Goal: Task Accomplishment & Management: Use online tool/utility

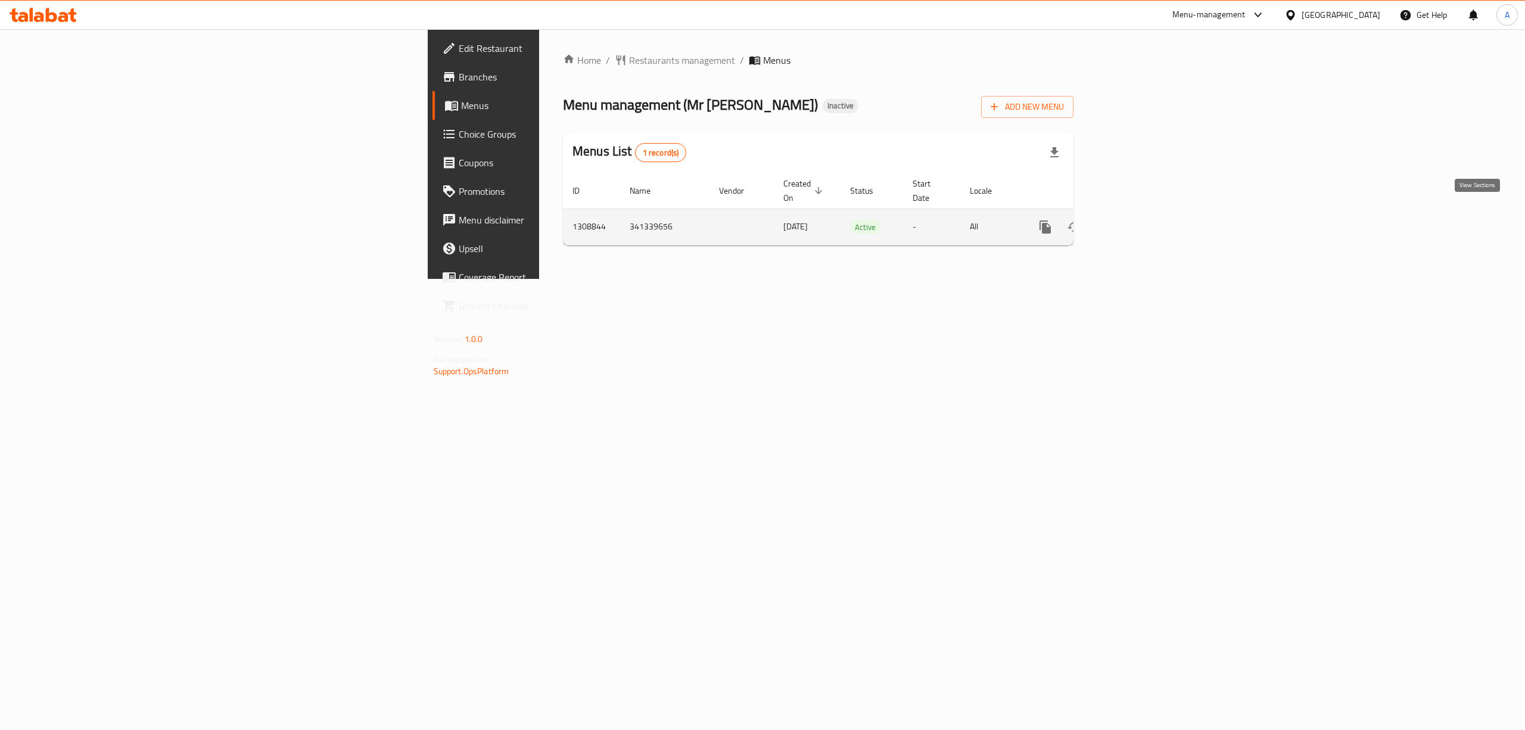
click at [1138, 220] on icon "enhanced table" at bounding box center [1131, 227] width 14 height 14
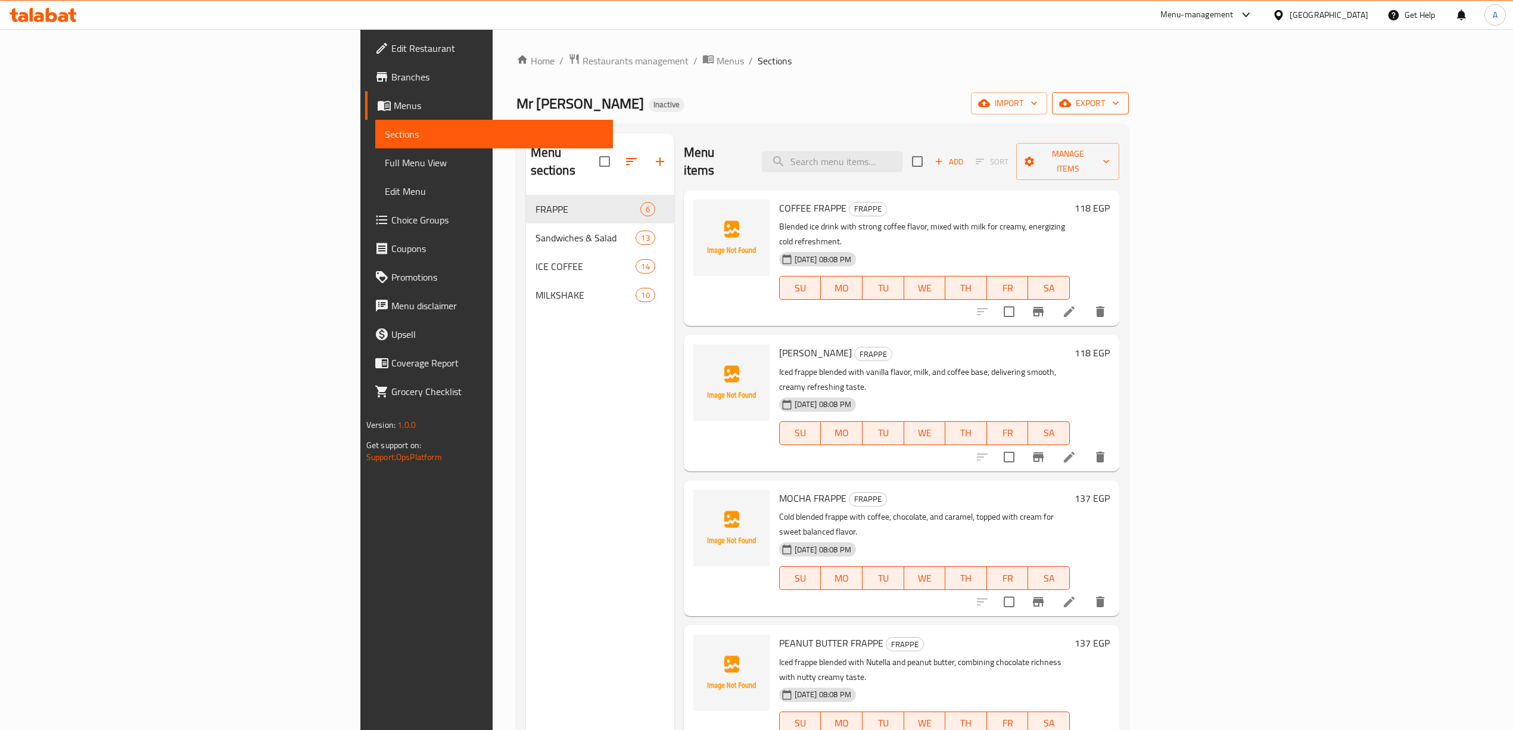
click at [1071, 107] on icon "button" at bounding box center [1065, 103] width 12 height 8
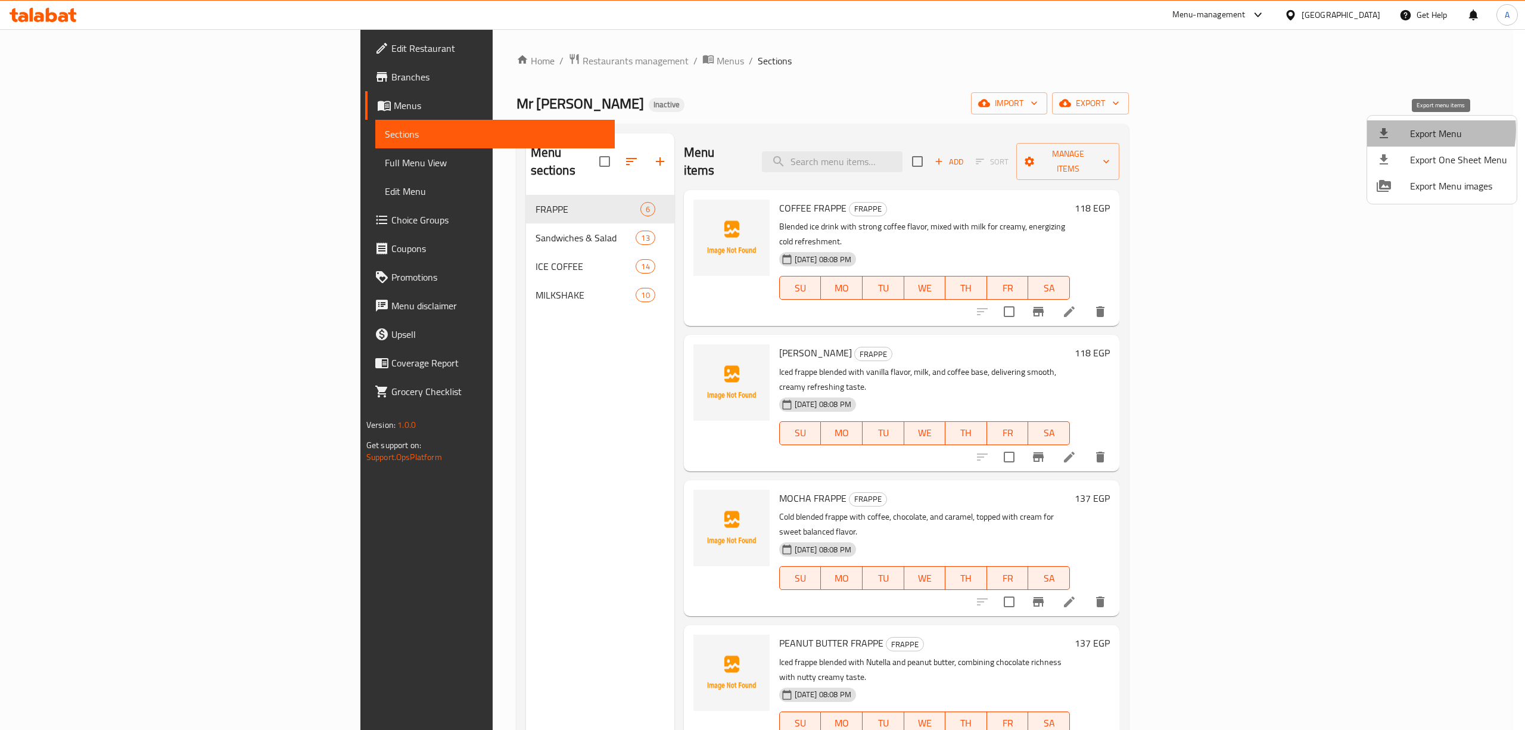
click at [1414, 130] on span "Export Menu" at bounding box center [1458, 133] width 97 height 14
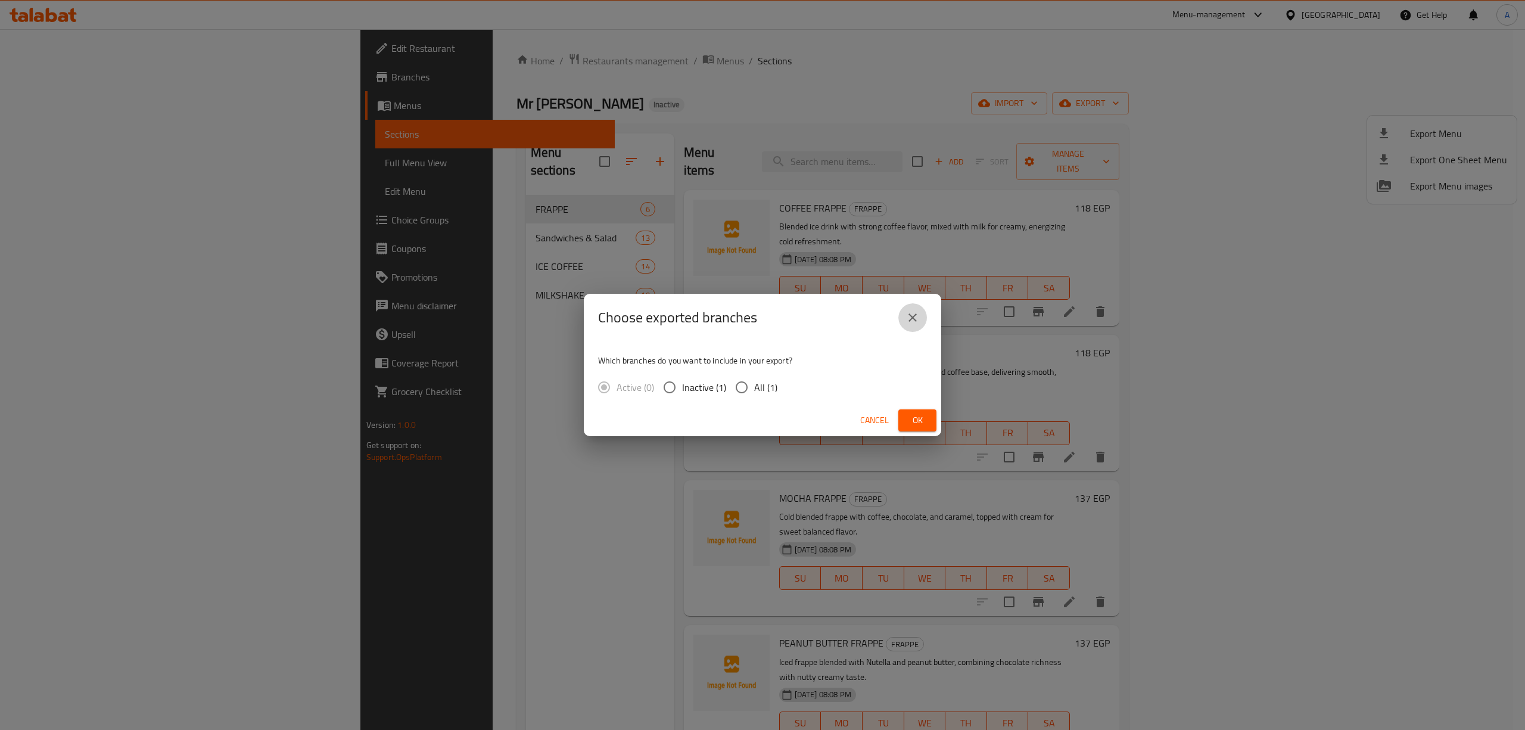
click at [917, 308] on button "close" at bounding box center [912, 317] width 29 height 29
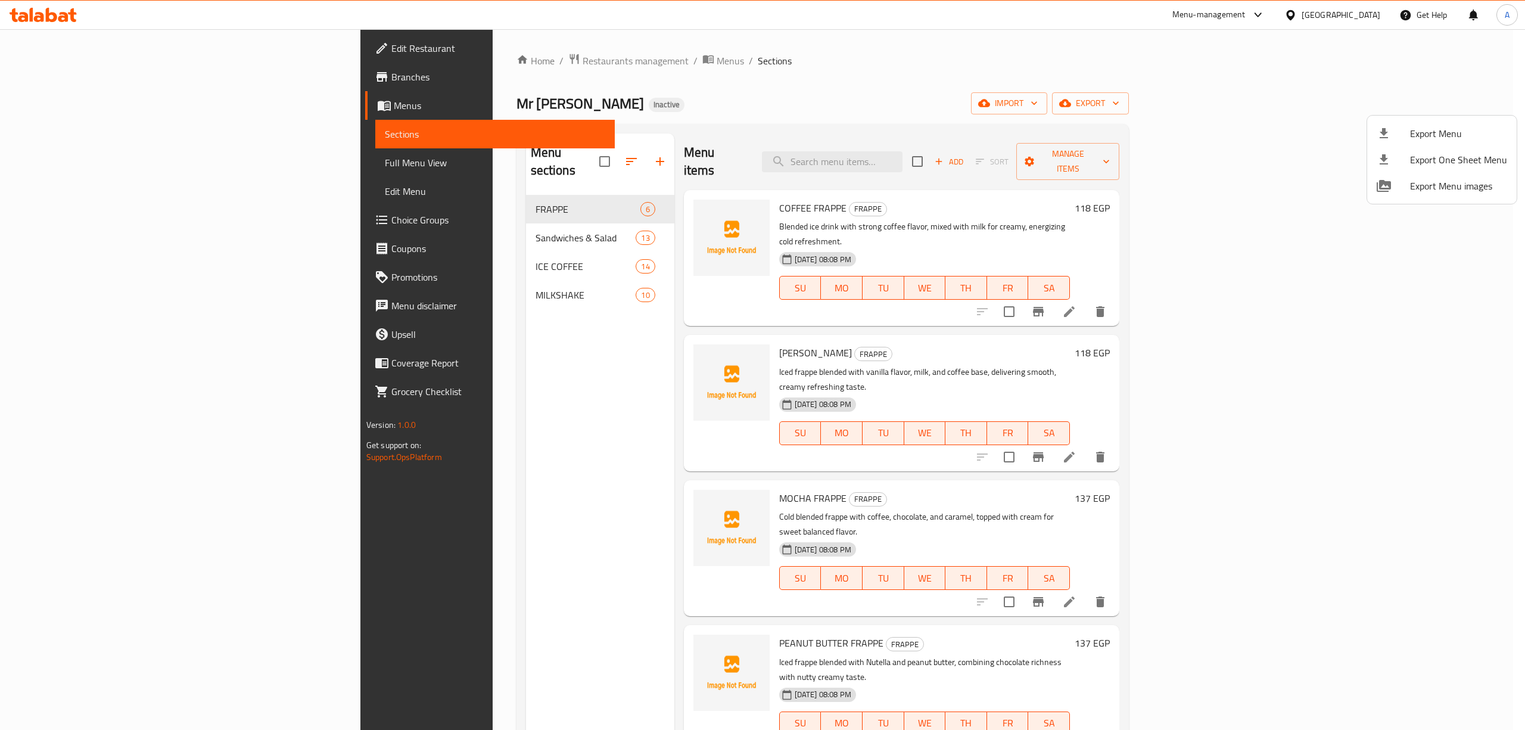
click at [1371, 103] on div at bounding box center [762, 365] width 1525 height 730
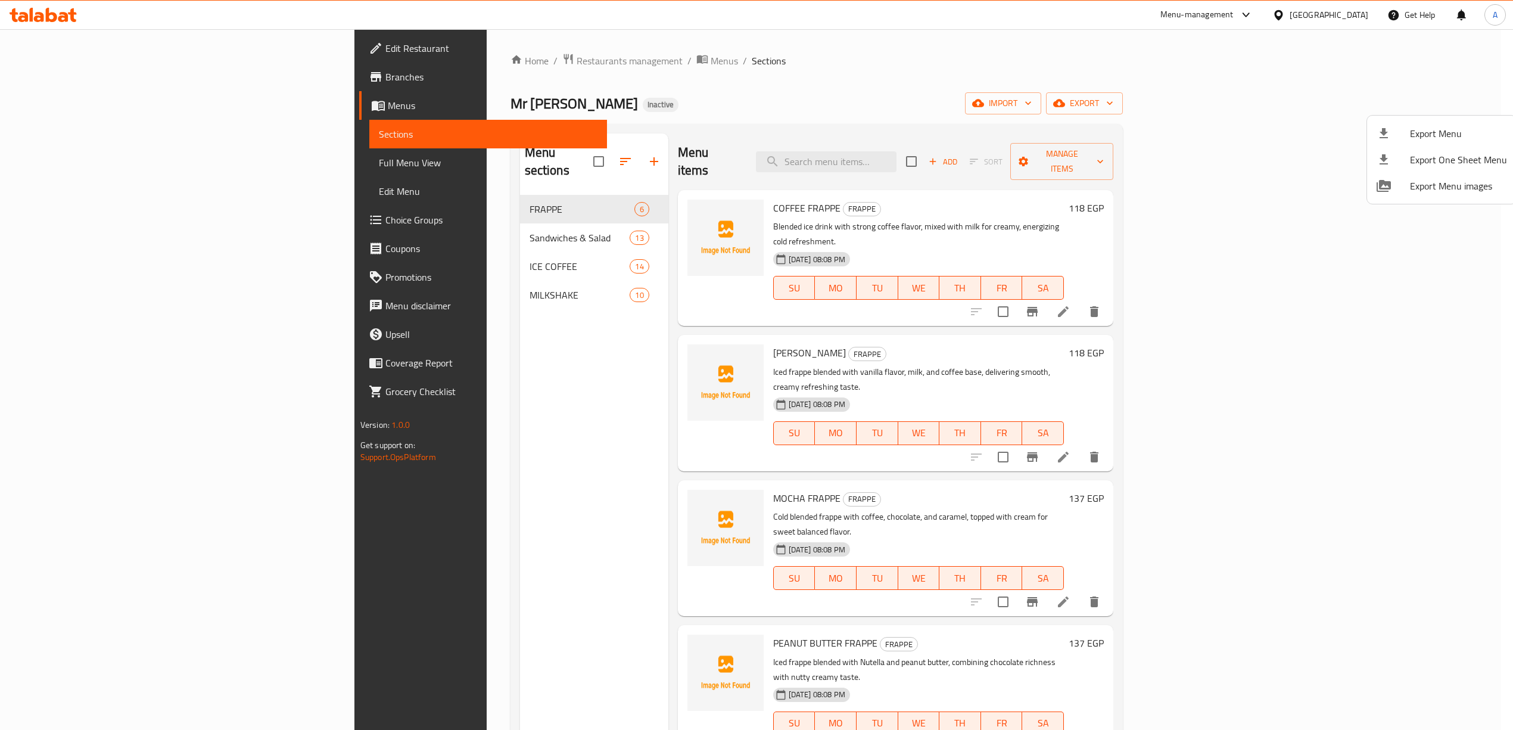
click at [1032, 103] on span "import" at bounding box center [1003, 103] width 57 height 15
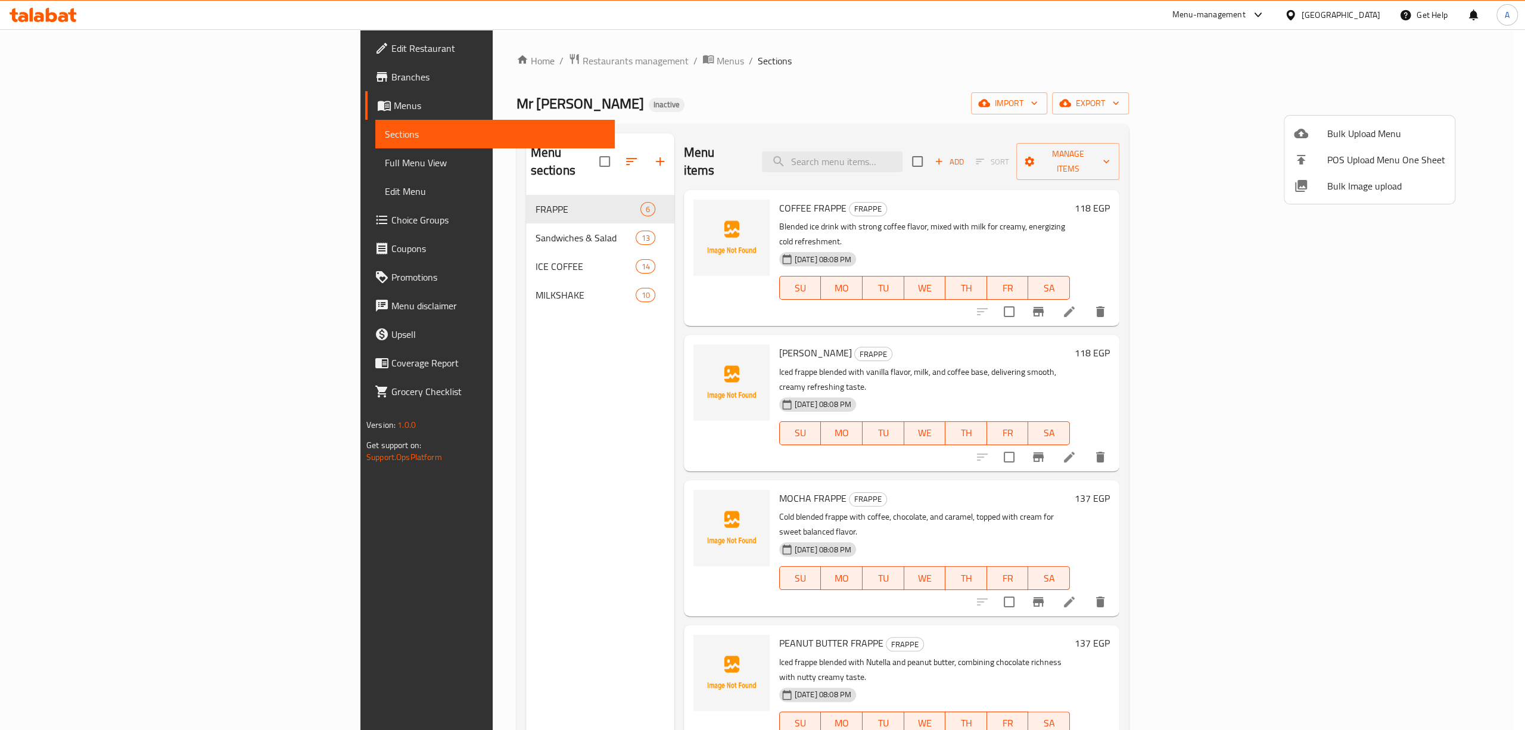
click at [1371, 103] on div at bounding box center [762, 365] width 1525 height 730
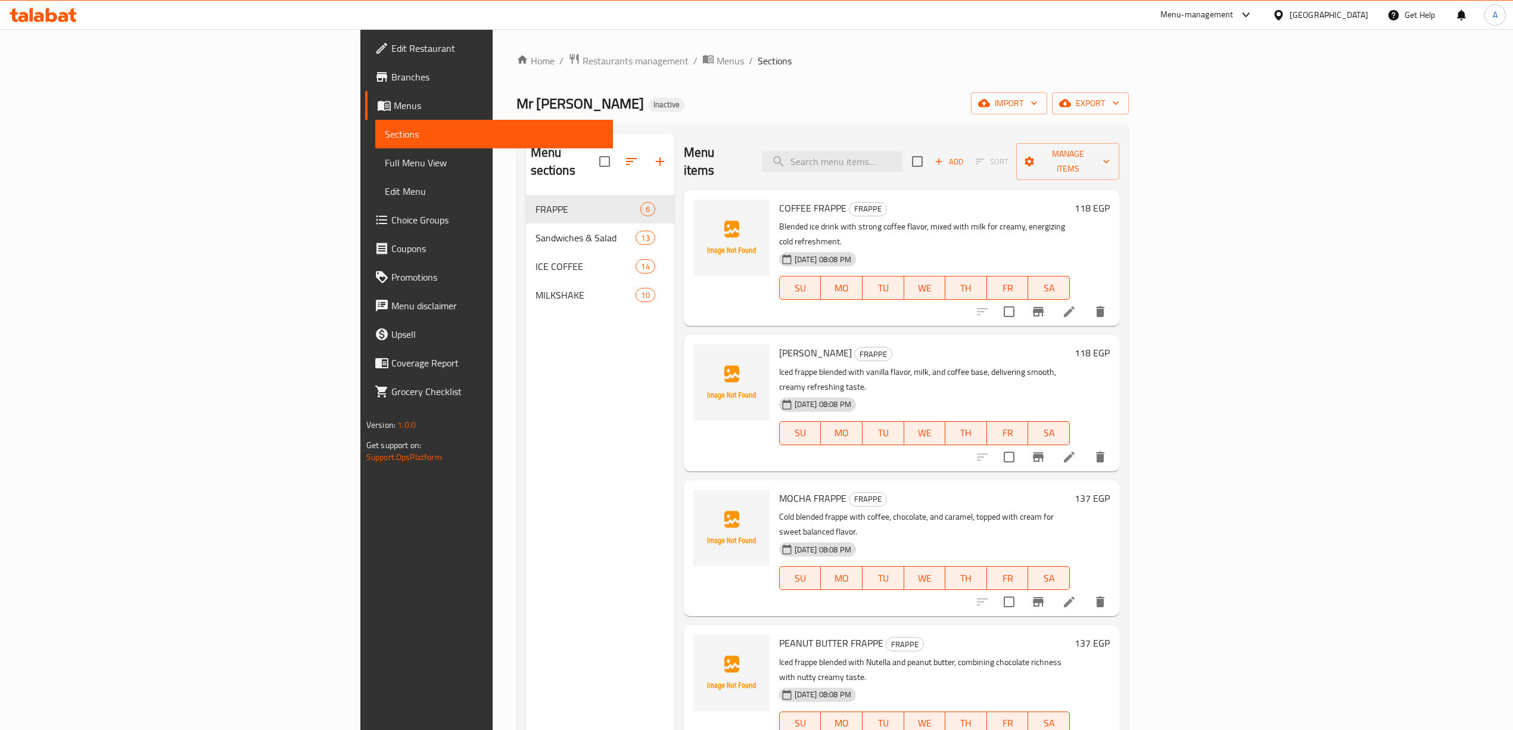
click at [1038, 103] on span "import" at bounding box center [1009, 103] width 57 height 15
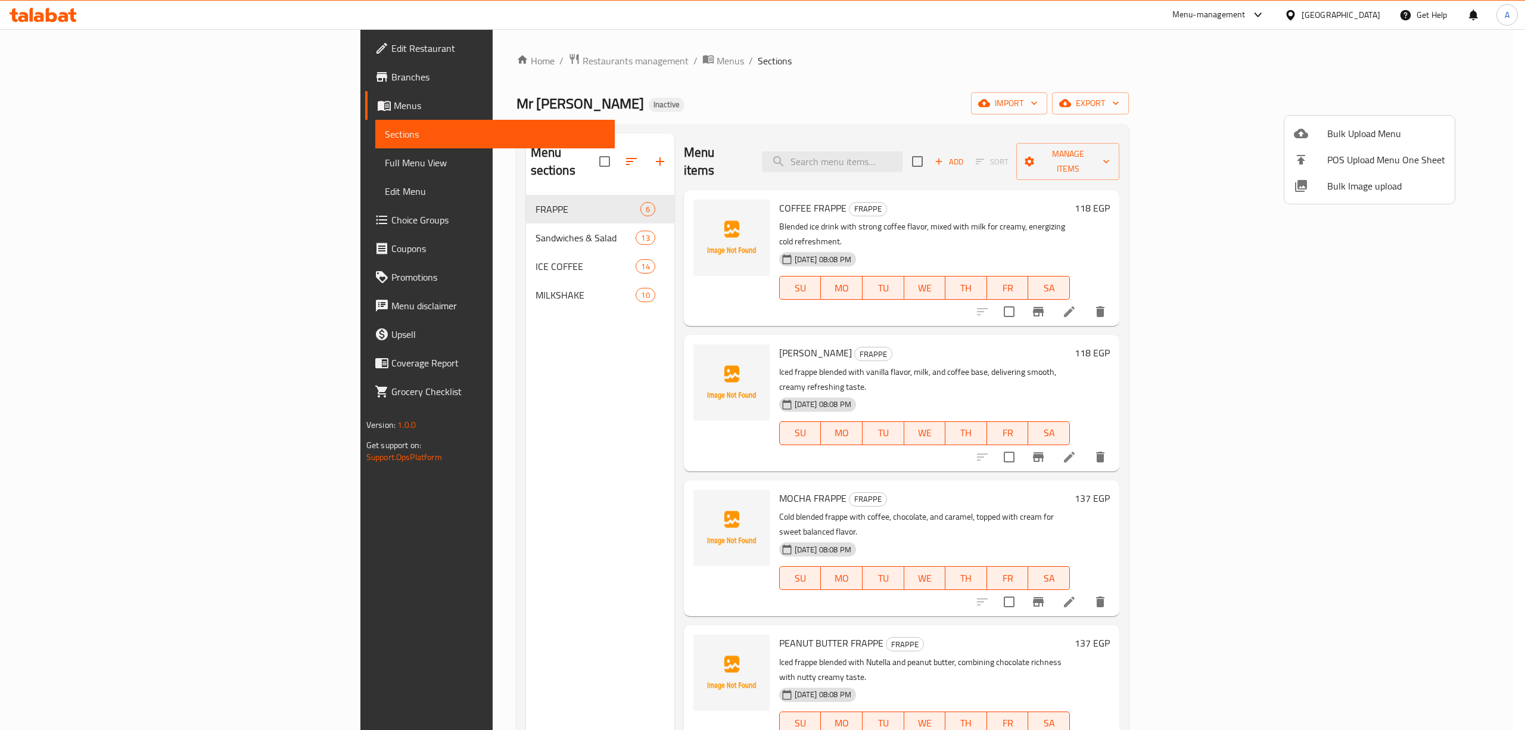
click at [1364, 131] on span "Bulk Upload Menu" at bounding box center [1386, 133] width 118 height 14
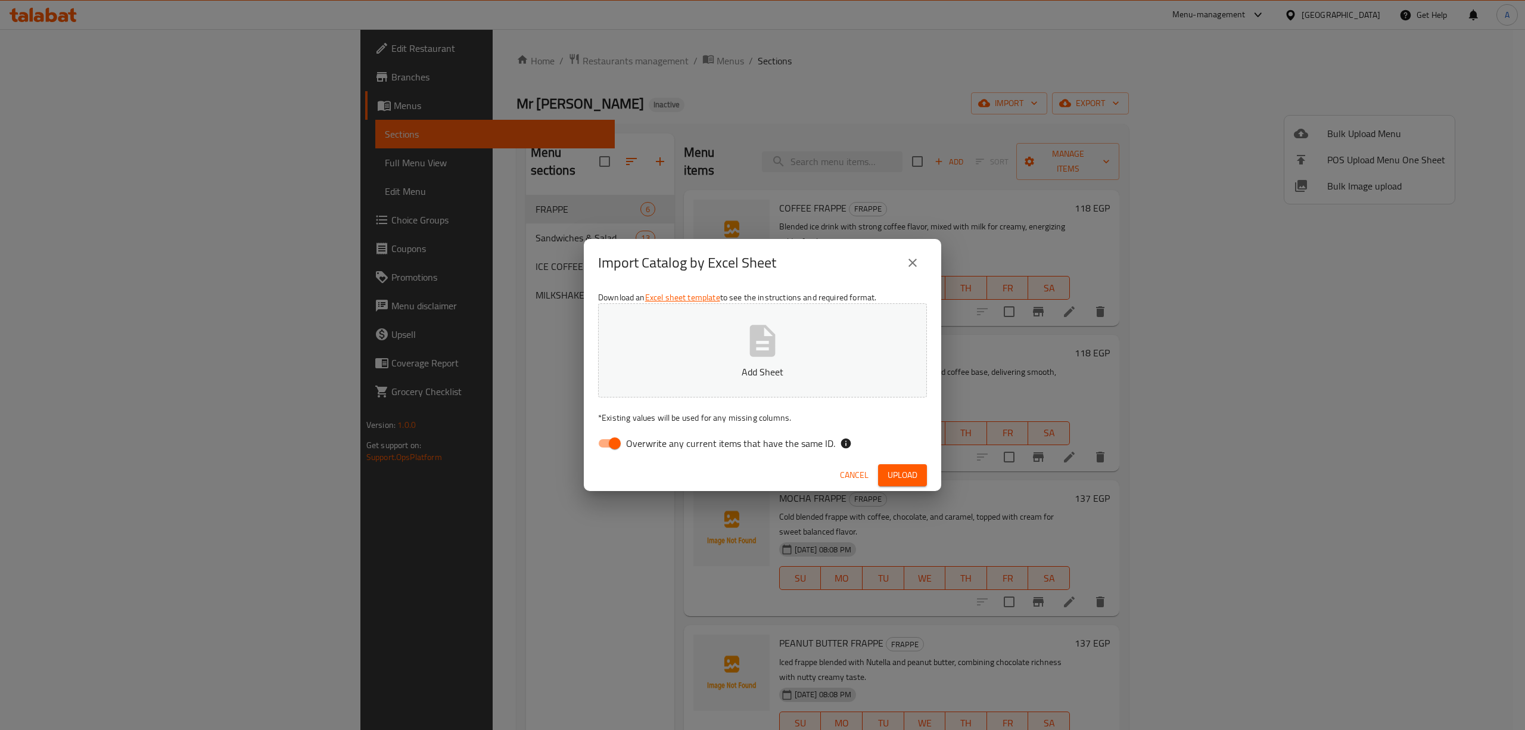
click at [609, 430] on div "Download an Excel sheet template to see the instructions and required format. A…" at bounding box center [762, 373] width 357 height 173
click at [615, 444] on input "Overwrite any current items that have the same ID." at bounding box center [615, 443] width 68 height 23
checkbox input "false"
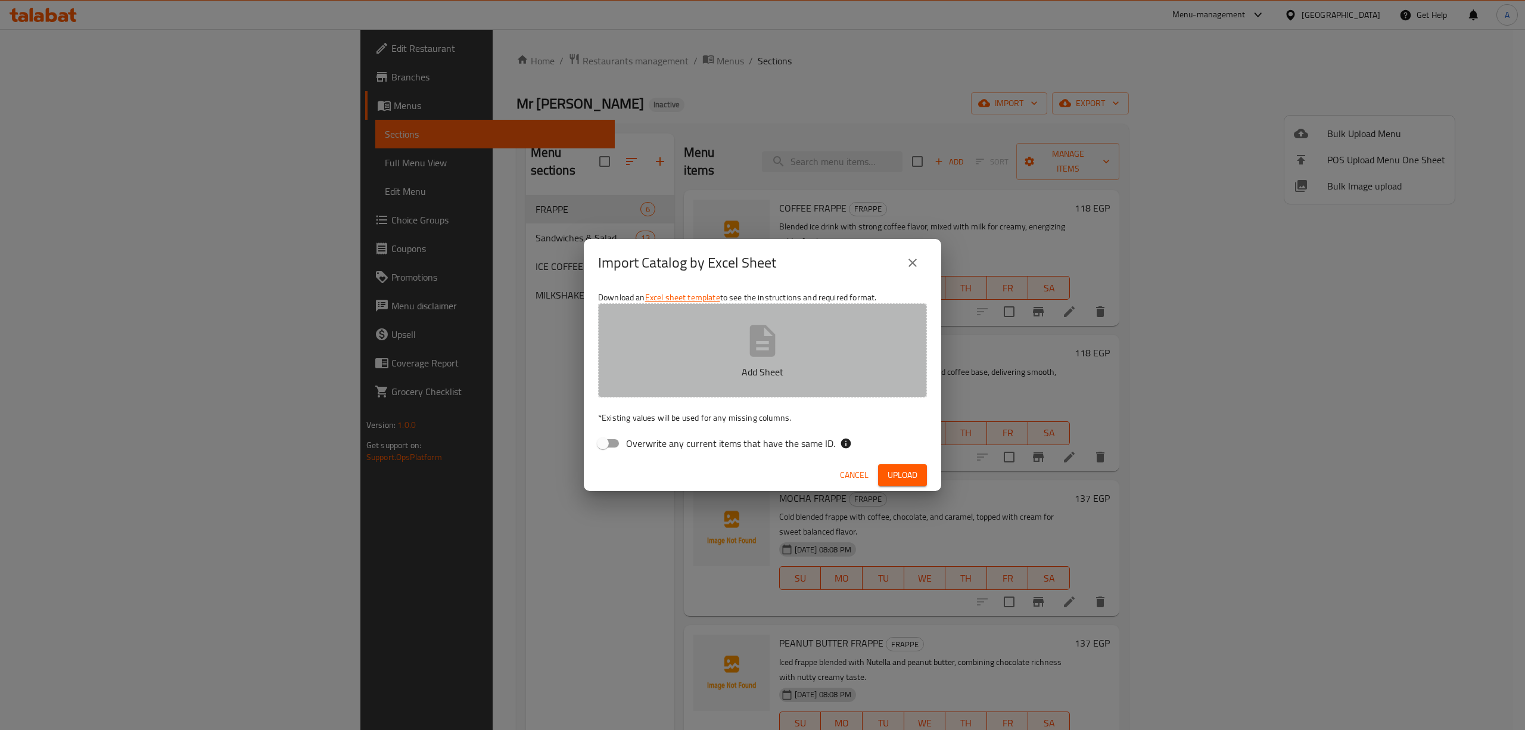
click at [777, 371] on p "Add Sheet" at bounding box center [763, 372] width 292 height 14
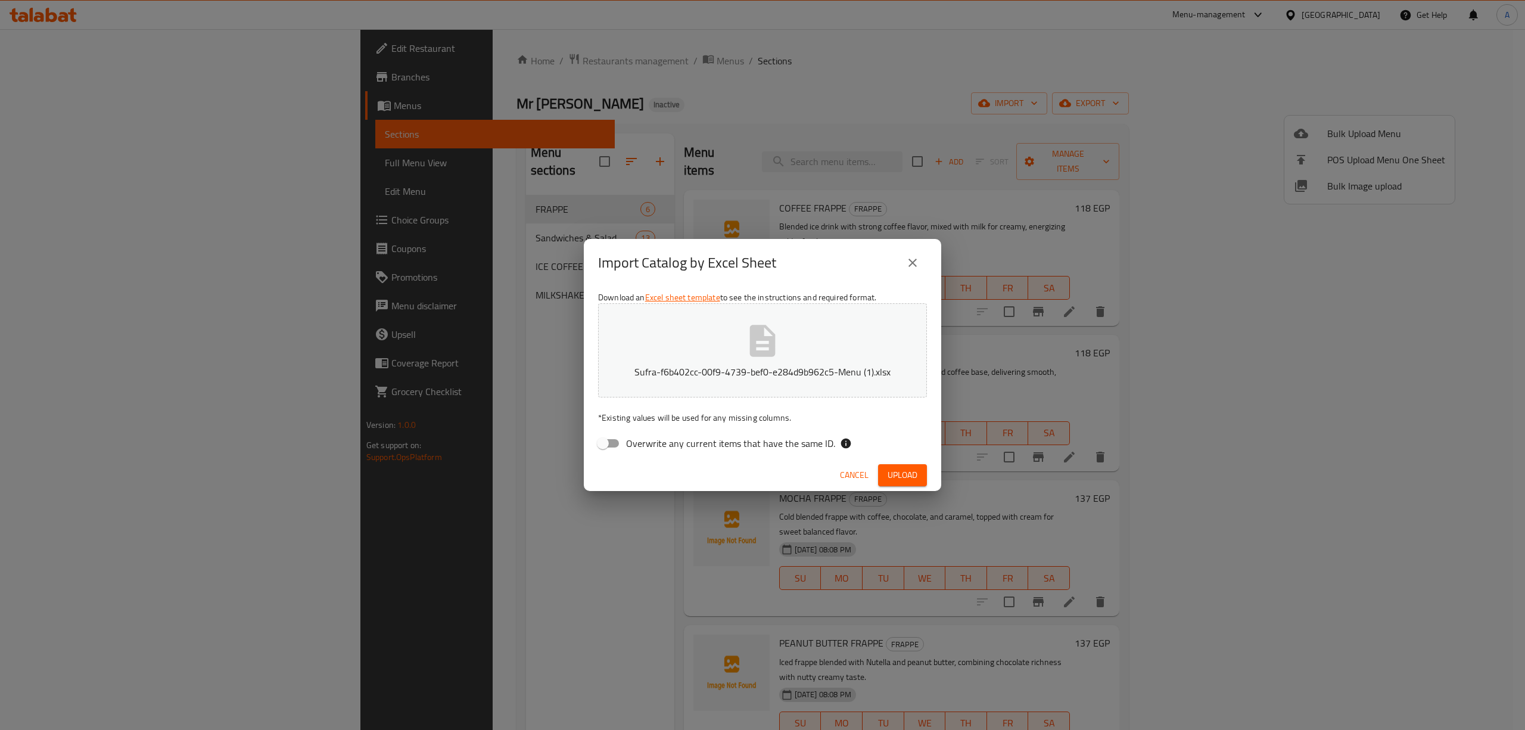
click at [922, 472] on button "Upload" at bounding box center [902, 475] width 49 height 22
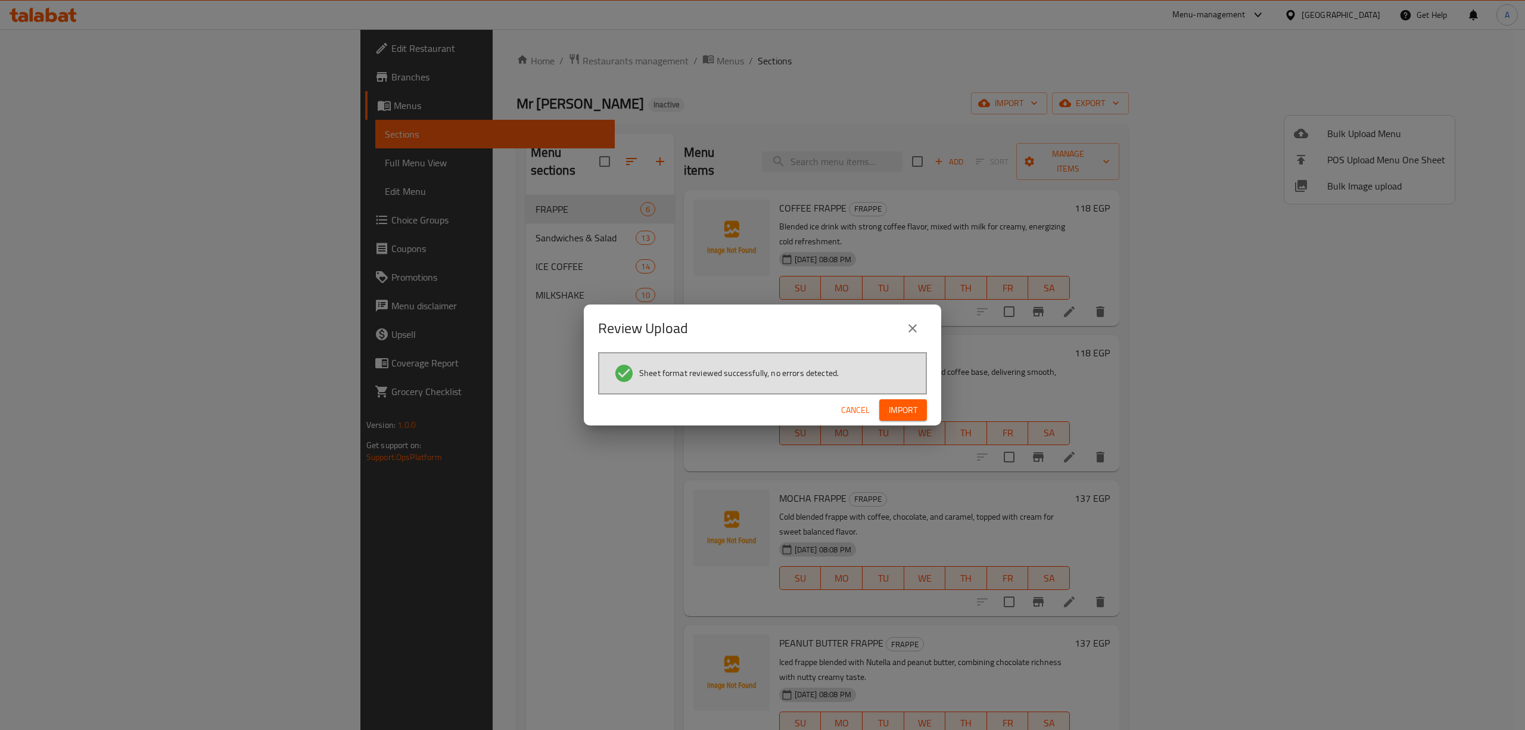
click at [909, 406] on span "Import" at bounding box center [903, 410] width 29 height 15
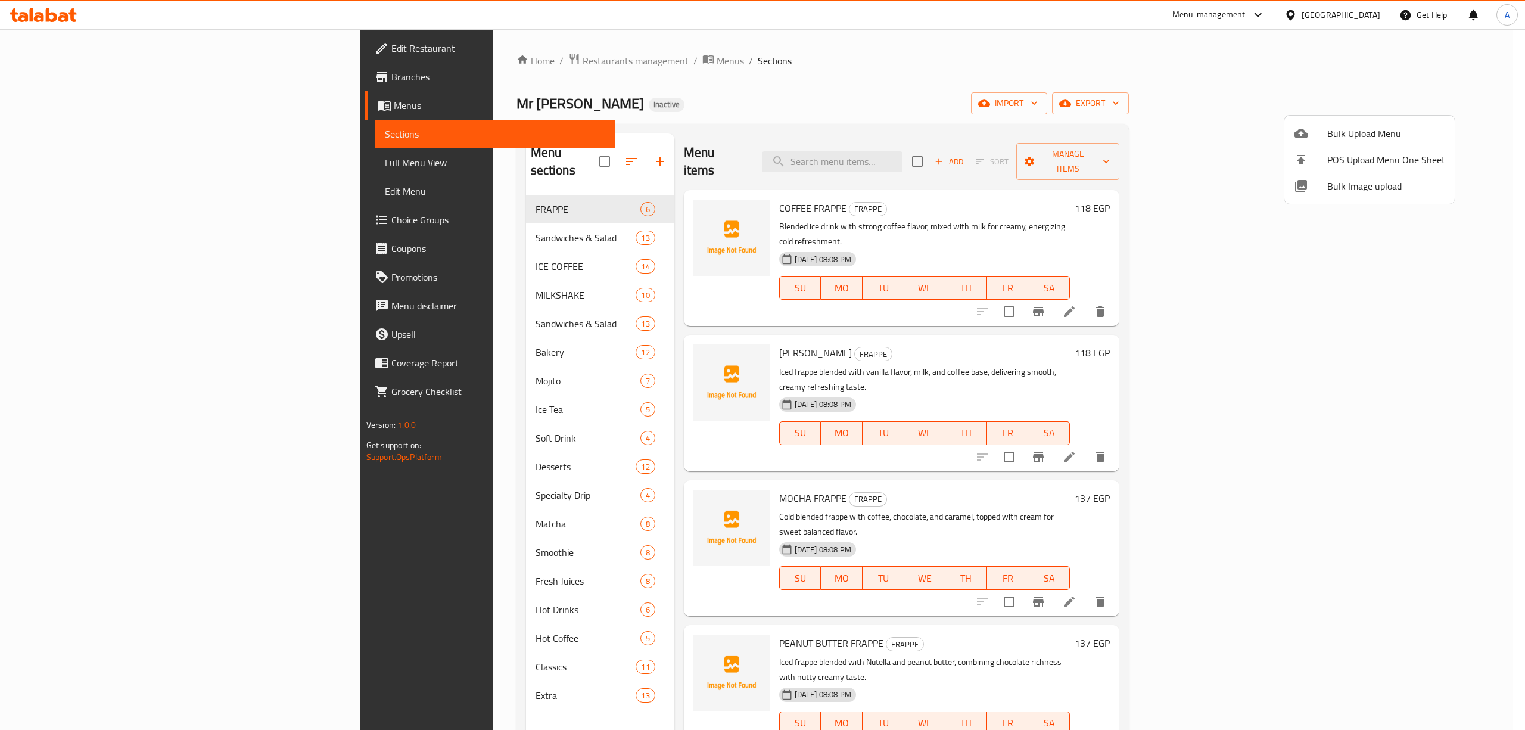
click at [129, 175] on div at bounding box center [762, 365] width 1525 height 730
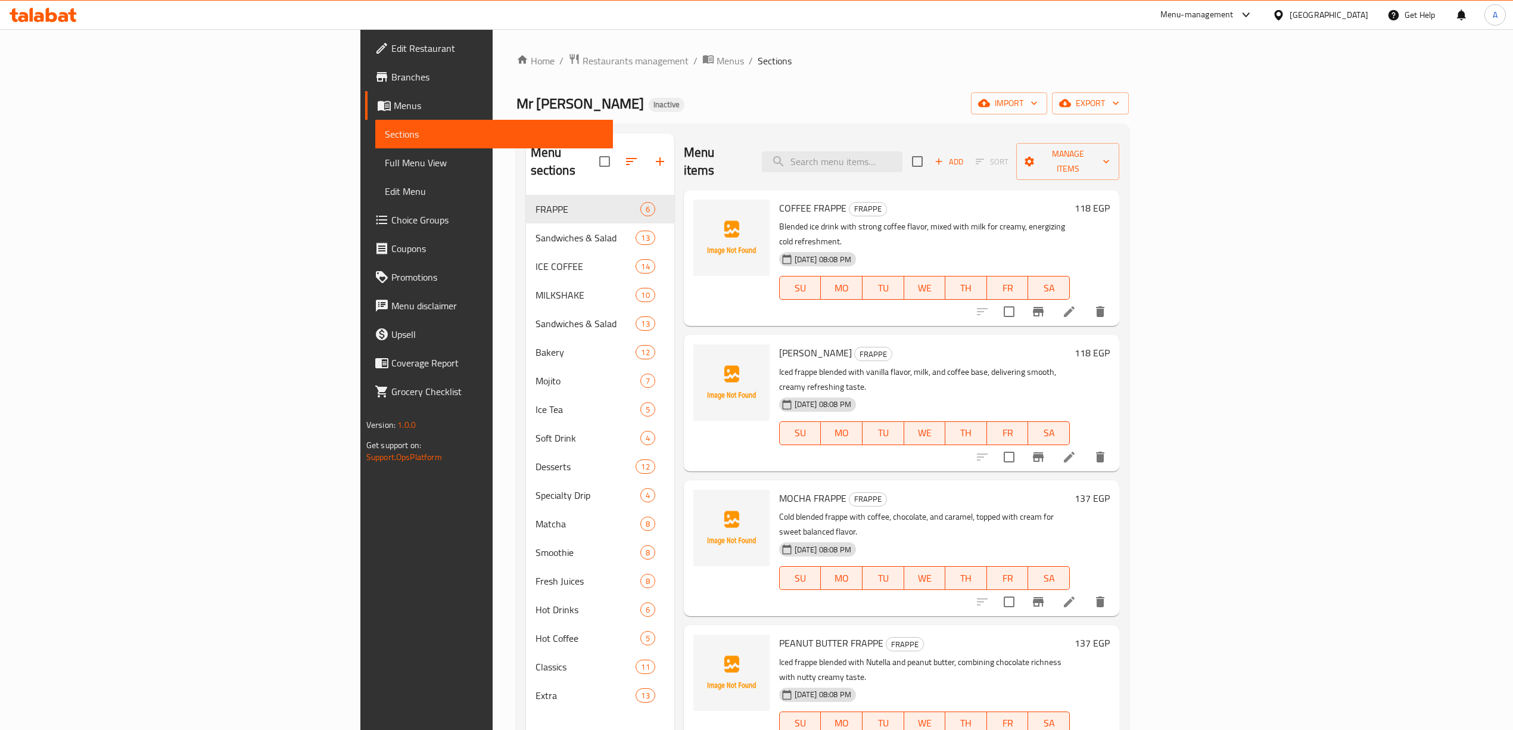
click at [375, 174] on link "Full Menu View" at bounding box center [494, 162] width 238 height 29
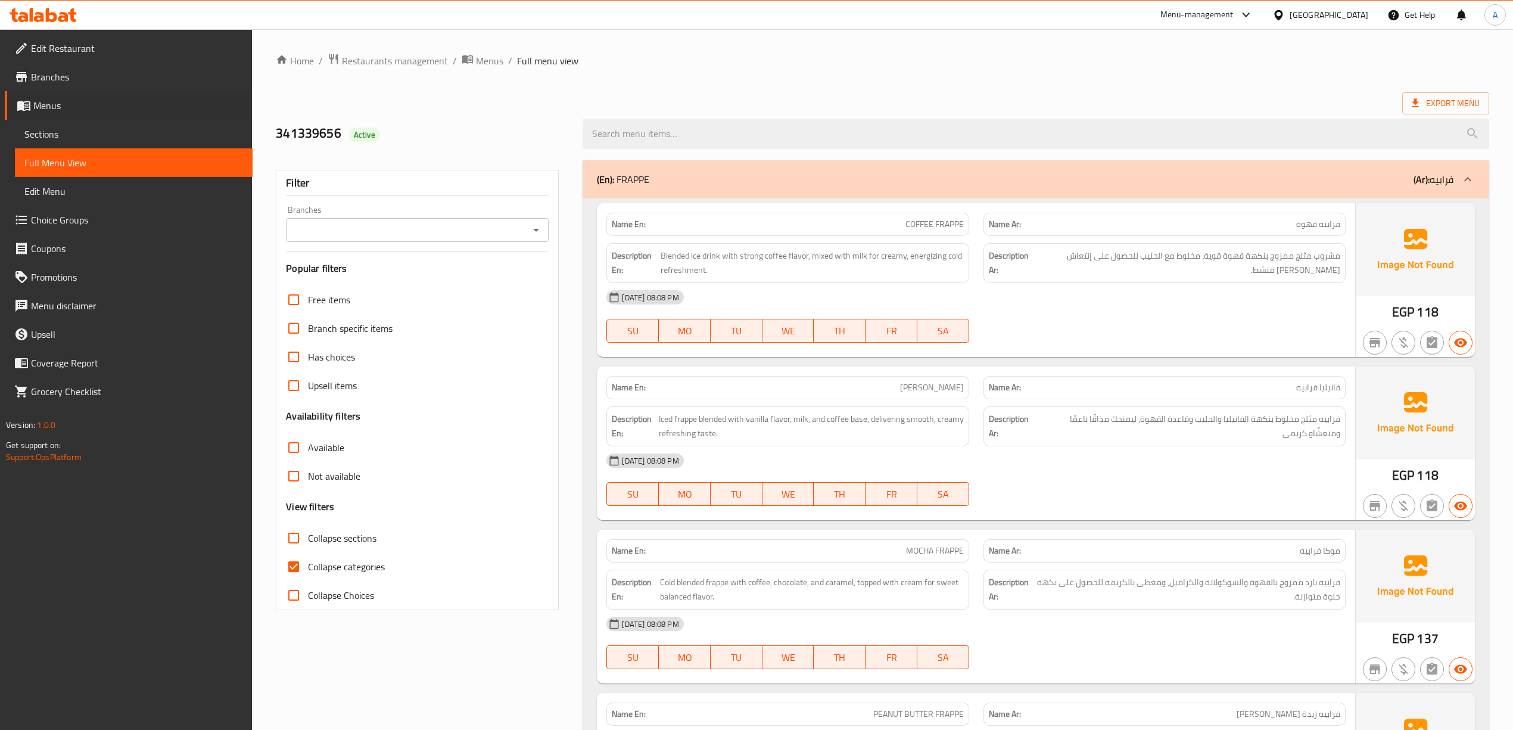
drag, startPoint x: 0, startPoint y: 172, endPoint x: 120, endPoint y: 334, distance: 201.8
drag, startPoint x: 120, startPoint y: 334, endPoint x: 327, endPoint y: 550, distance: 299.6
click at [372, 573] on span "Collapse categories" at bounding box center [346, 566] width 77 height 14
click at [308, 573] on input "Collapse categories" at bounding box center [293, 566] width 29 height 29
checkbox input "false"
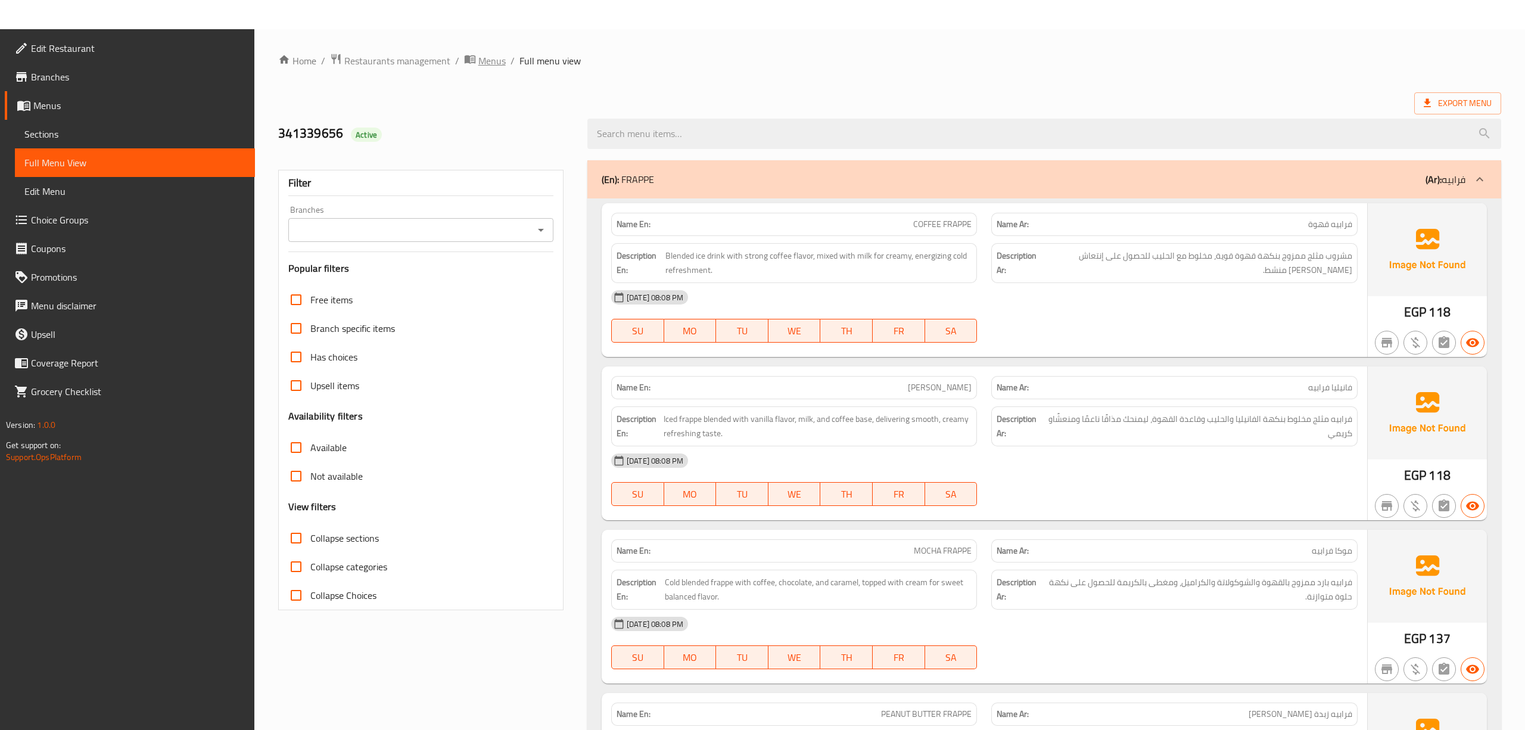
click at [492, 66] on span "Menus" at bounding box center [491, 61] width 27 height 14
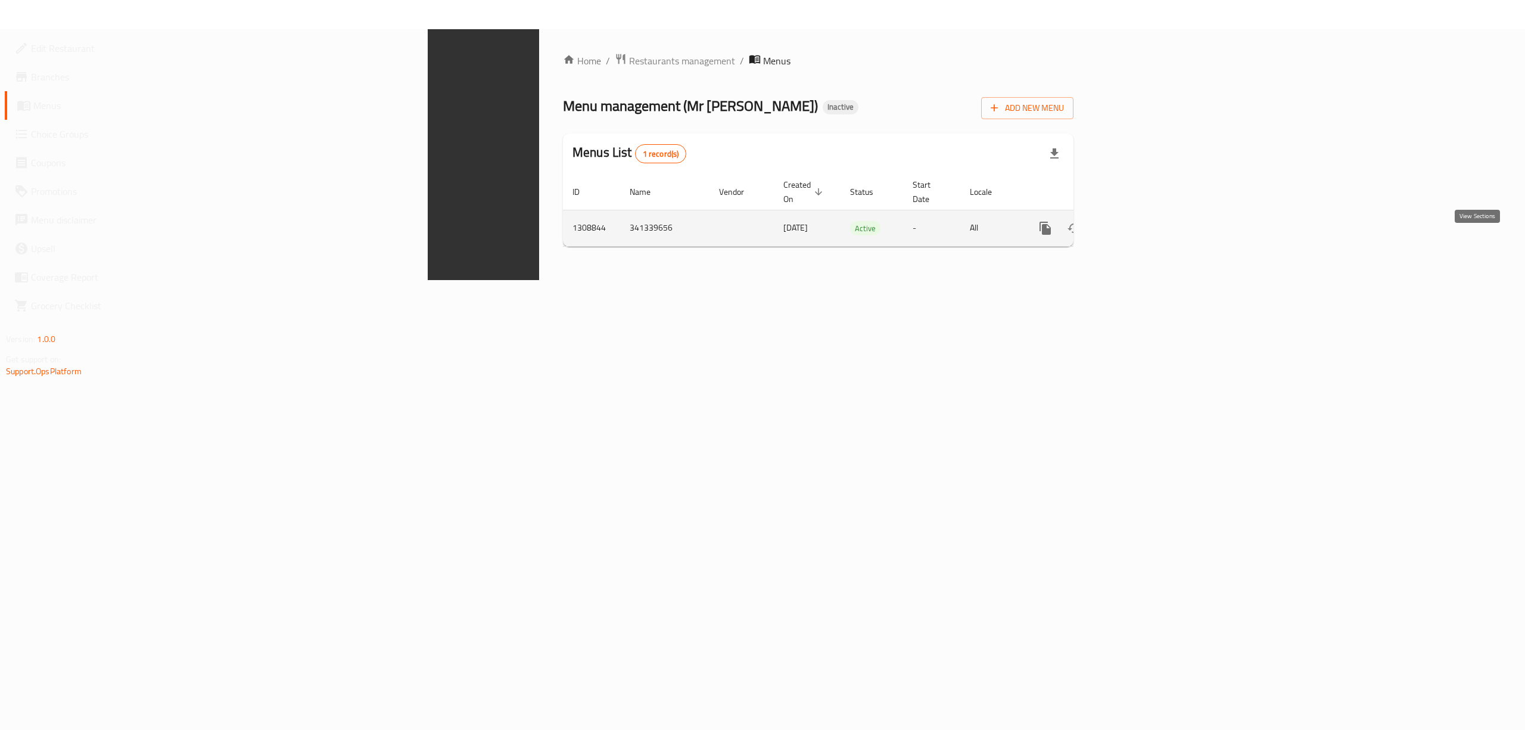
click at [1146, 214] on link "enhanced table" at bounding box center [1131, 228] width 29 height 29
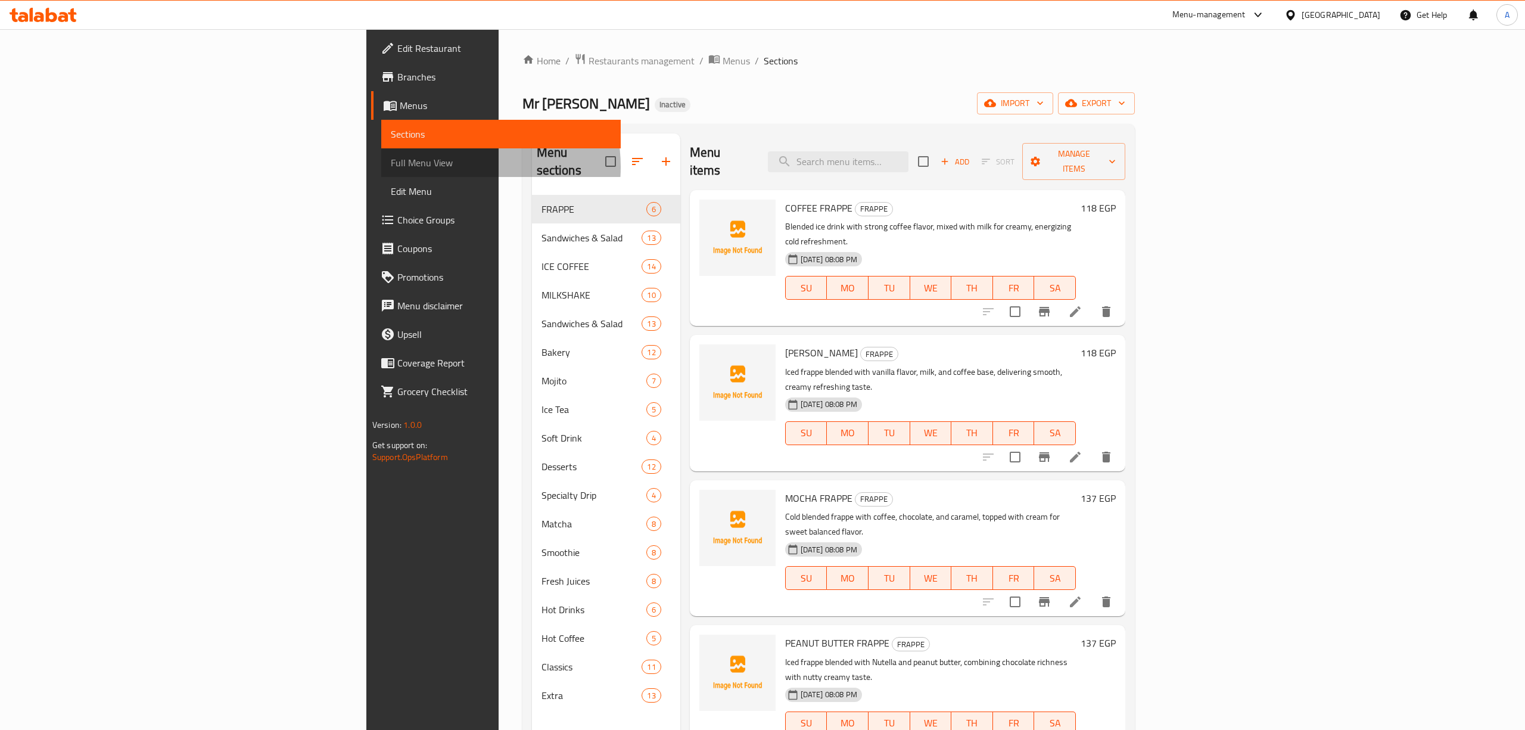
click at [391, 167] on span "Full Menu View" at bounding box center [501, 162] width 221 height 14
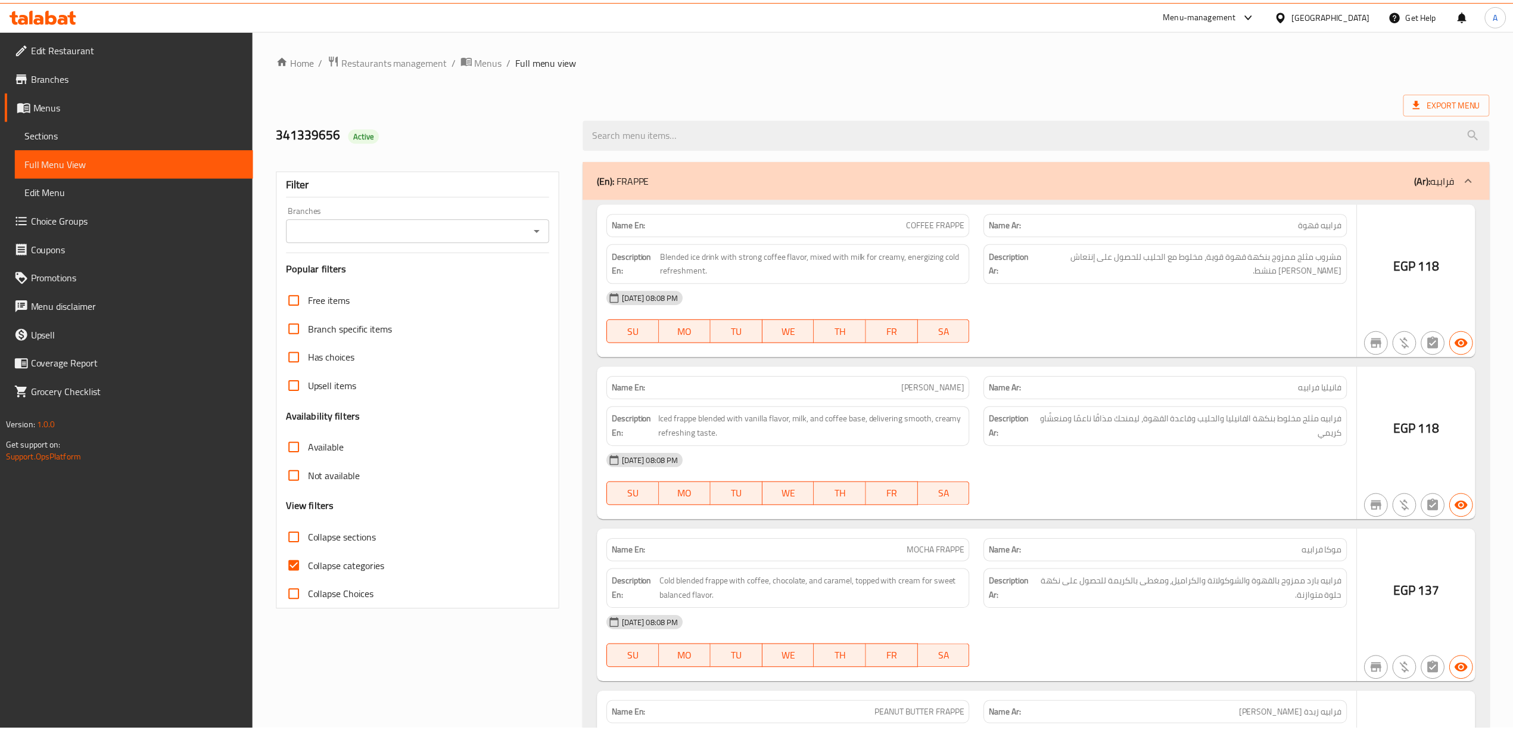
scroll to position [167, 0]
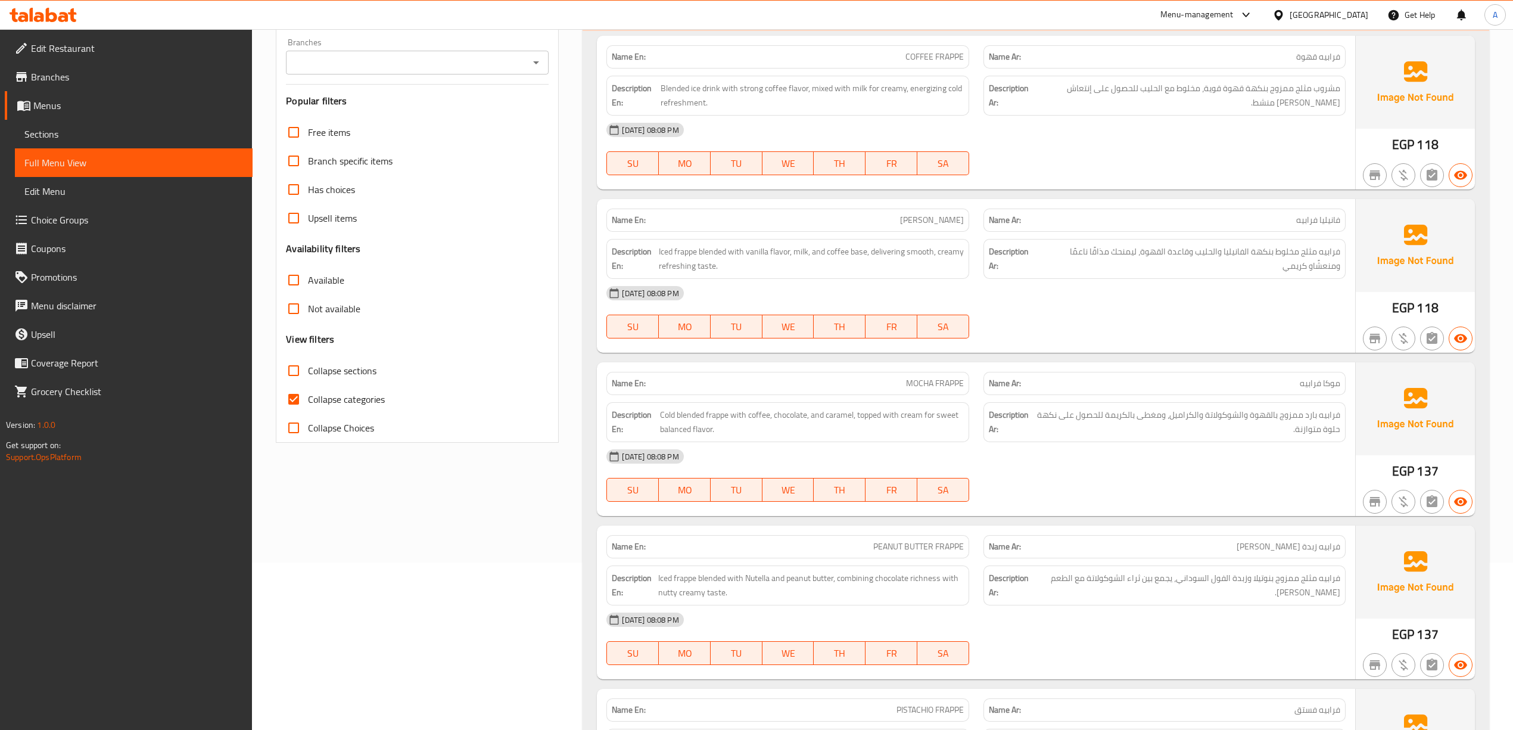
click at [325, 392] on span "Collapse categories" at bounding box center [346, 399] width 77 height 14
click at [308, 391] on input "Collapse categories" at bounding box center [293, 399] width 29 height 29
checkbox input "false"
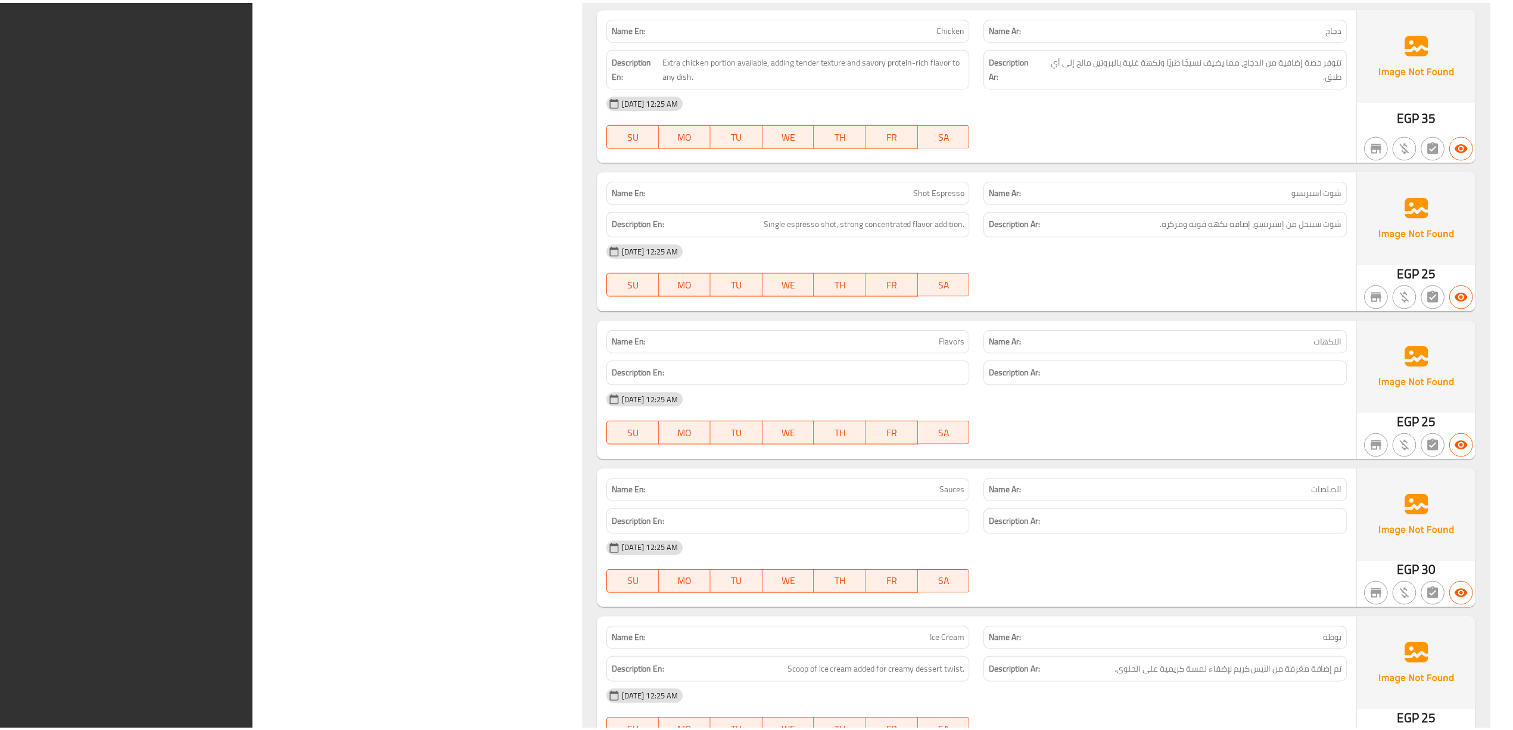
scroll to position [30974, 0]
